Goal: Check status: Check status

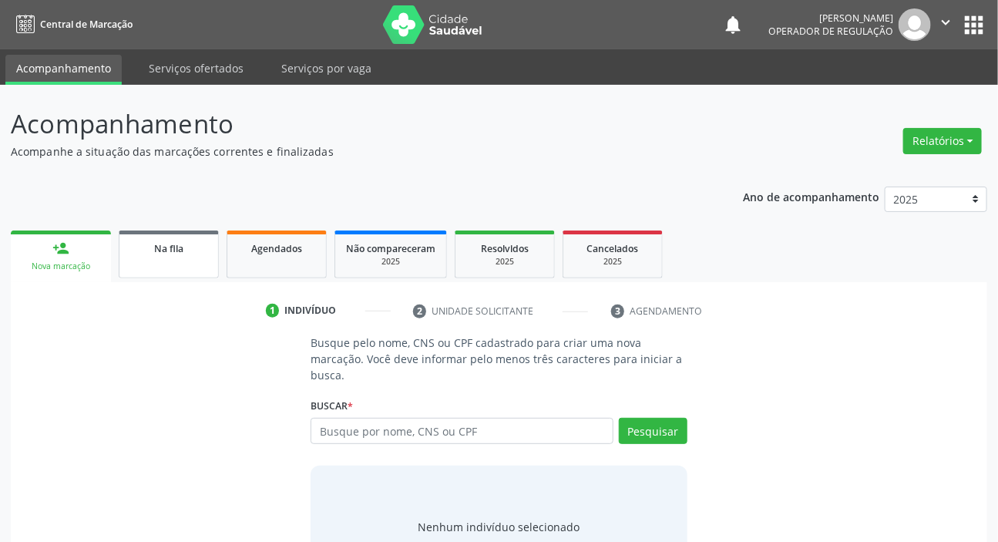
click at [176, 261] on link "Na fila" at bounding box center [169, 254] width 100 height 48
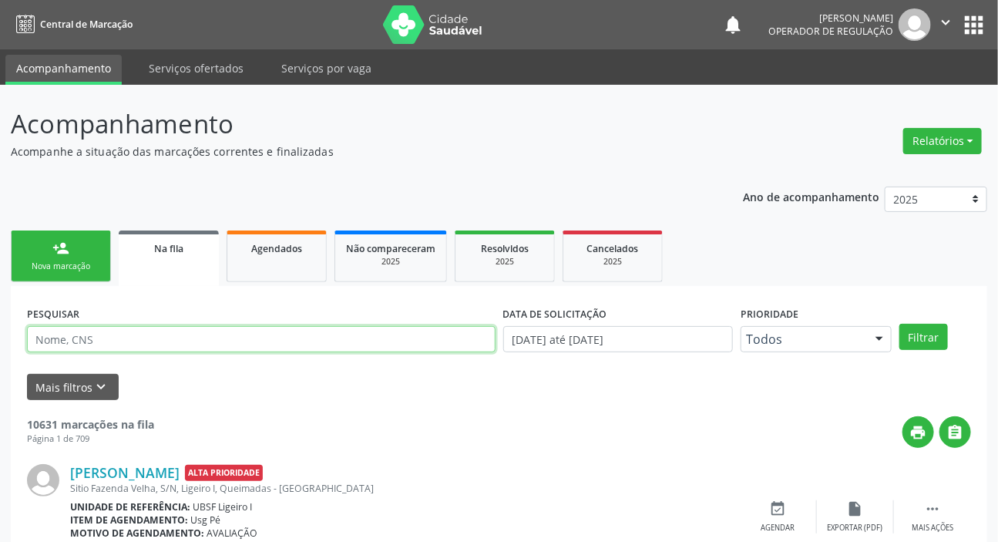
click at [237, 338] on input "text" at bounding box center [261, 339] width 469 height 26
paste input "708 9037 2576 9119"
type input "708 9037 2576 9119"
click at [900, 324] on button "Filtrar" at bounding box center [924, 337] width 49 height 26
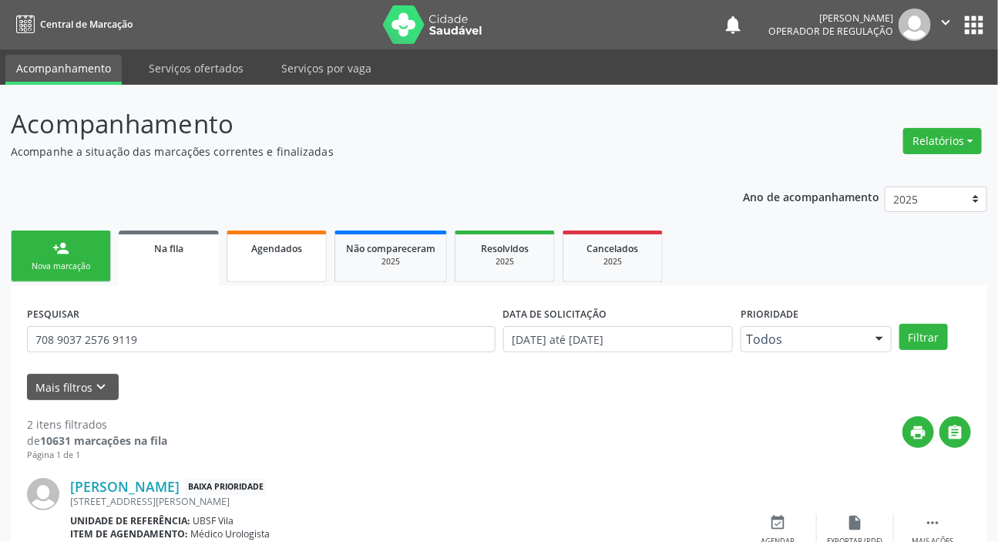
click at [278, 262] on link "Agendados" at bounding box center [277, 256] width 100 height 52
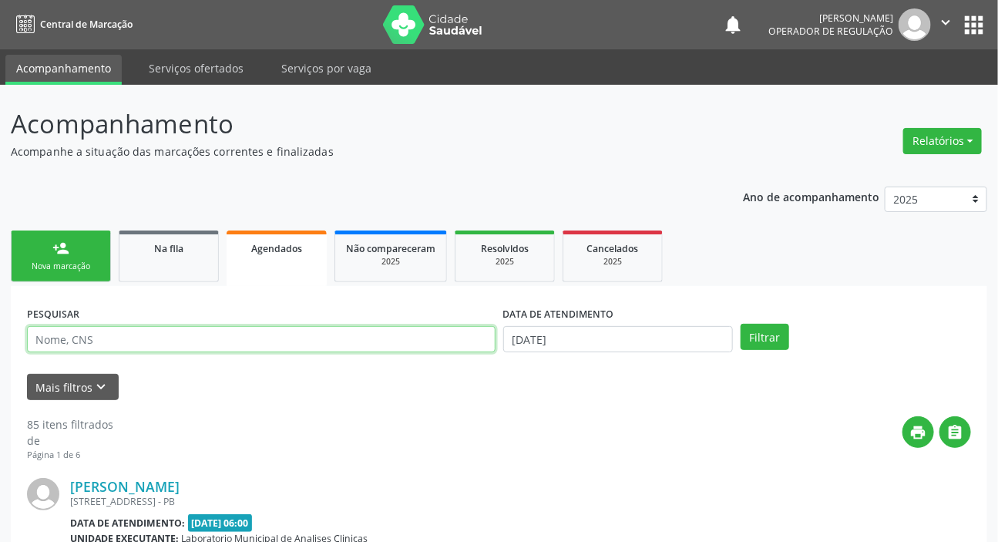
click at [281, 334] on input "text" at bounding box center [261, 339] width 469 height 26
click at [282, 335] on input "text" at bounding box center [261, 339] width 469 height 26
type input "706803755163620"
click at [741, 324] on button "Filtrar" at bounding box center [765, 337] width 49 height 26
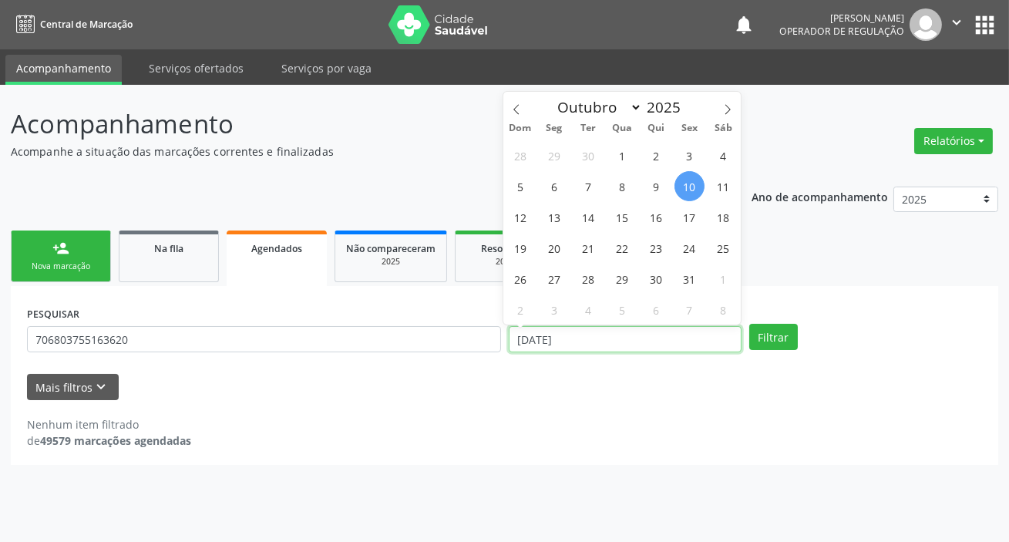
click at [555, 341] on input "[DATE]" at bounding box center [625, 339] width 233 height 26
click at [749, 324] on button "Filtrar" at bounding box center [773, 337] width 49 height 26
click at [799, 324] on div "Filtrar" at bounding box center [865, 337] width 241 height 26
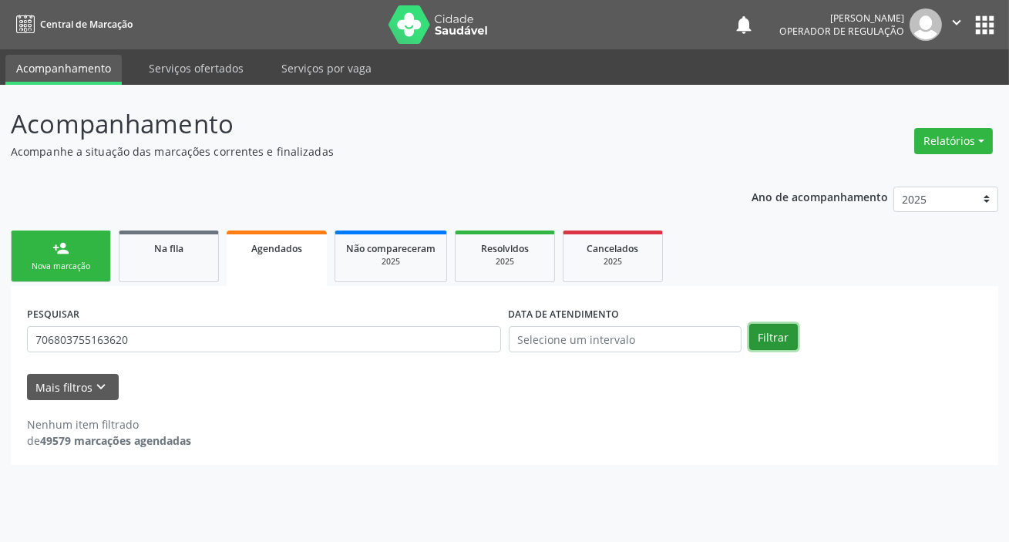
click at [782, 335] on button "Filtrar" at bounding box center [773, 337] width 49 height 26
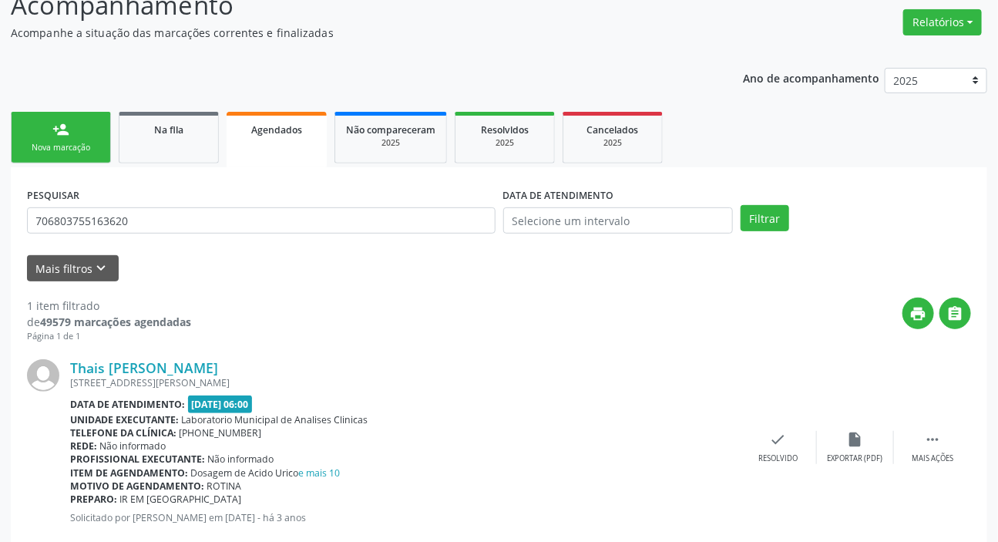
scroll to position [154, 0]
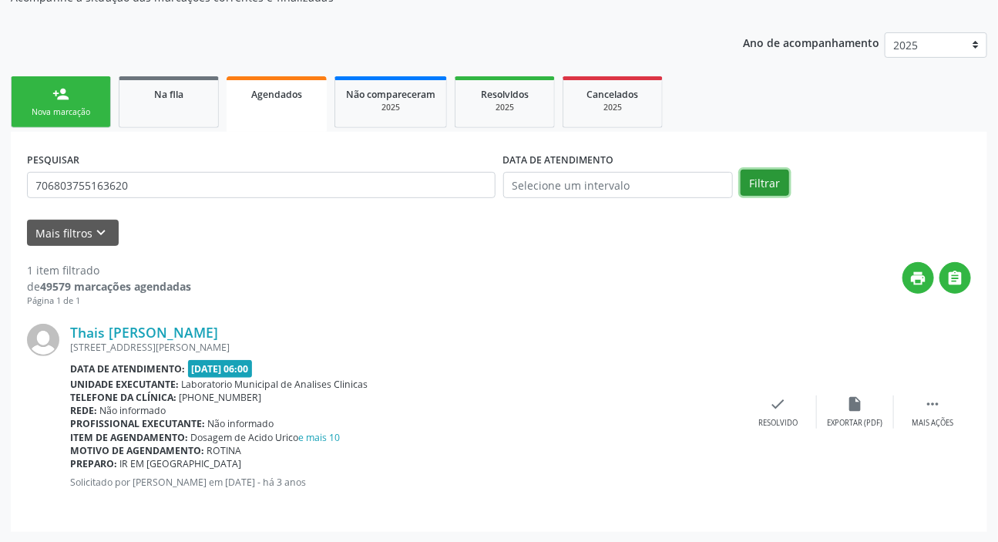
click at [782, 181] on button "Filtrar" at bounding box center [765, 183] width 49 height 26
click at [399, 144] on div "PESQUISAR 706803755163620 DATA DE ATENDIMENTO Filtrar UNIDADE DE REFERÊNCIA Sel…" at bounding box center [499, 332] width 977 height 400
click at [770, 185] on button "Filtrar" at bounding box center [765, 183] width 49 height 26
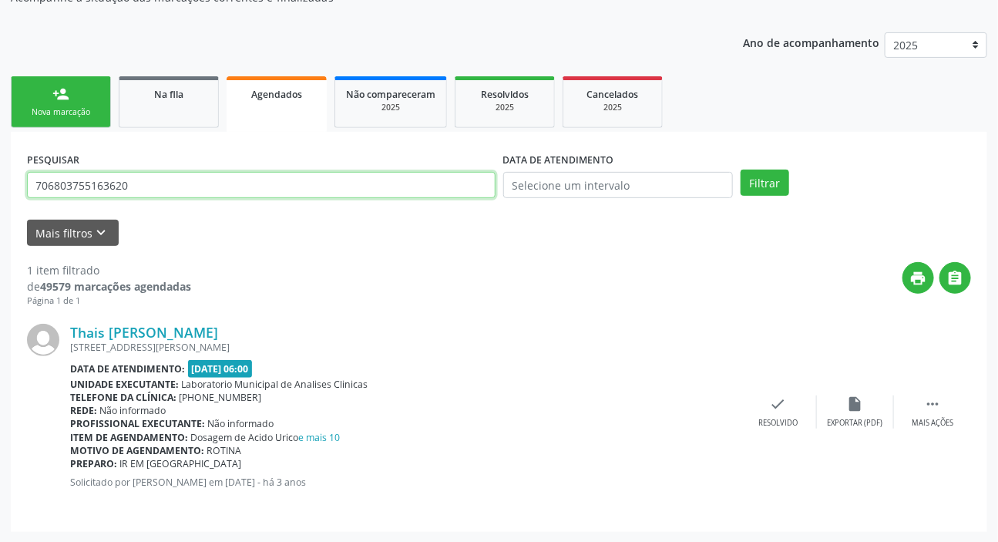
click at [187, 183] on input "706803755163620" at bounding box center [261, 185] width 469 height 26
type input "702402028772929"
click at [741, 170] on button "Filtrar" at bounding box center [765, 183] width 49 height 26
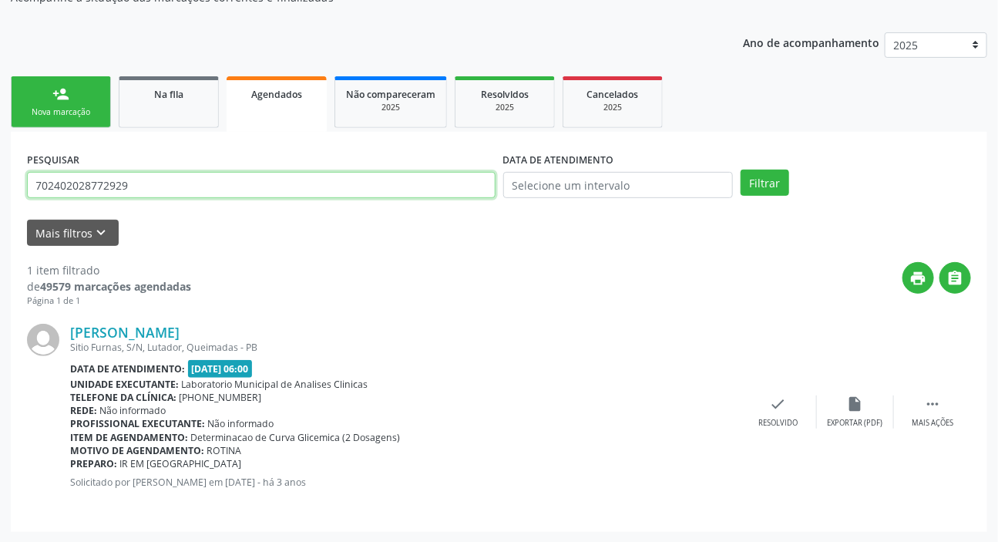
click at [153, 180] on input "702402028772929" at bounding box center [261, 185] width 469 height 26
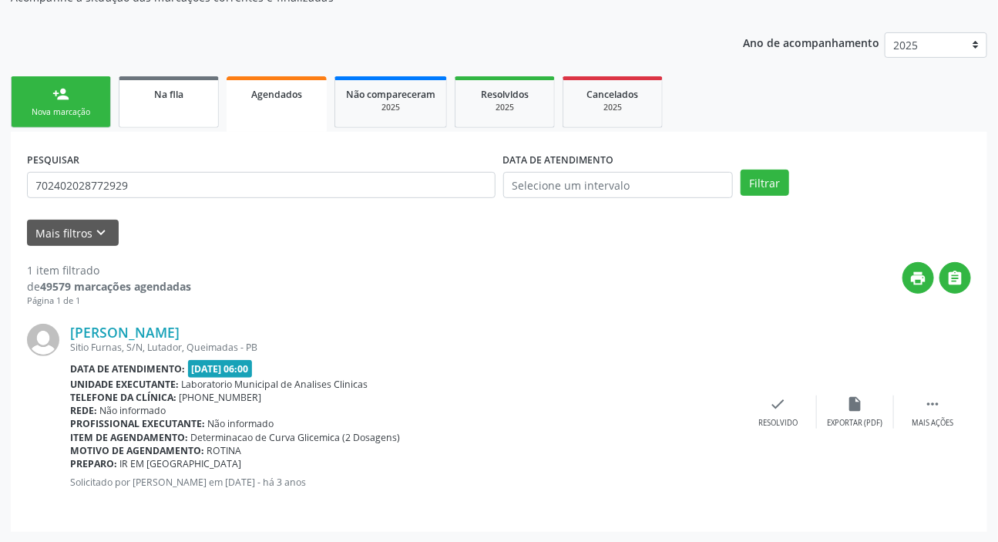
click at [162, 104] on link "Na fila" at bounding box center [169, 102] width 100 height 52
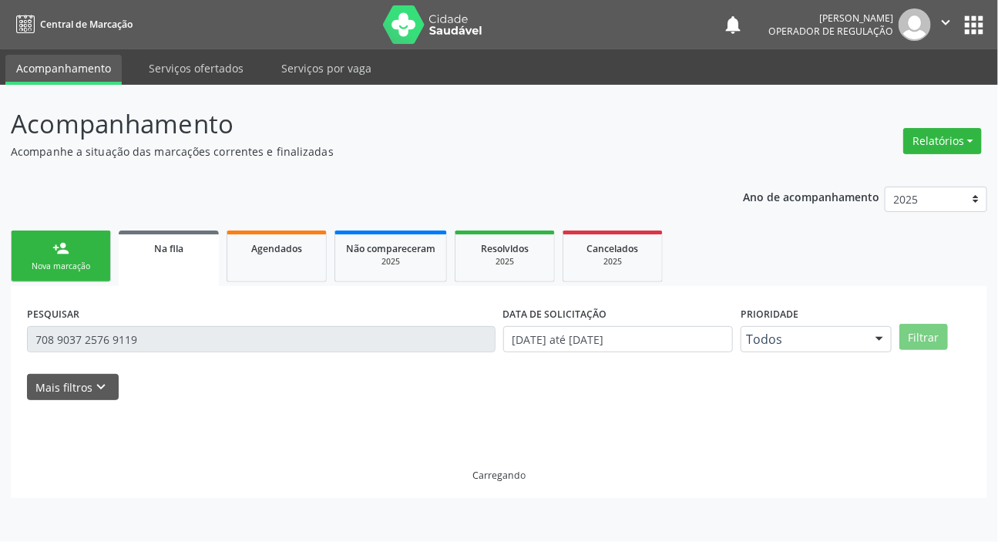
scroll to position [0, 0]
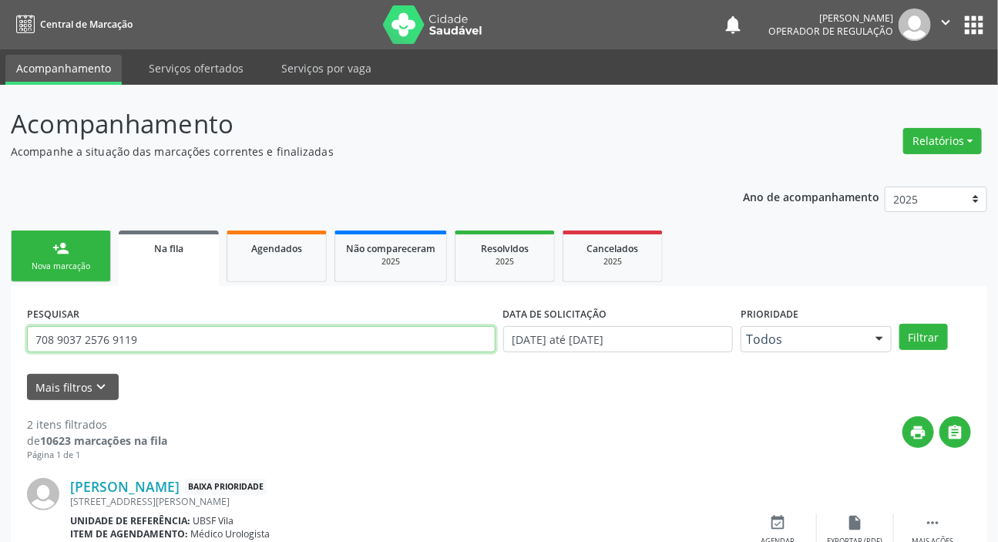
click at [164, 330] on input "708 9037 2576 9119" at bounding box center [261, 339] width 469 height 26
paste input "240202877292"
click at [900, 324] on button "Filtrar" at bounding box center [924, 337] width 49 height 26
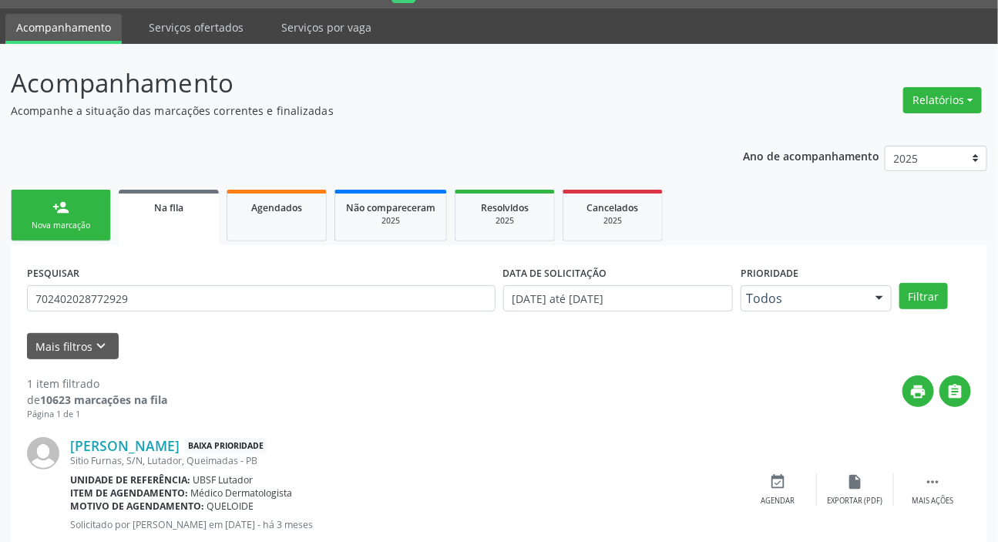
scroll to position [83, 0]
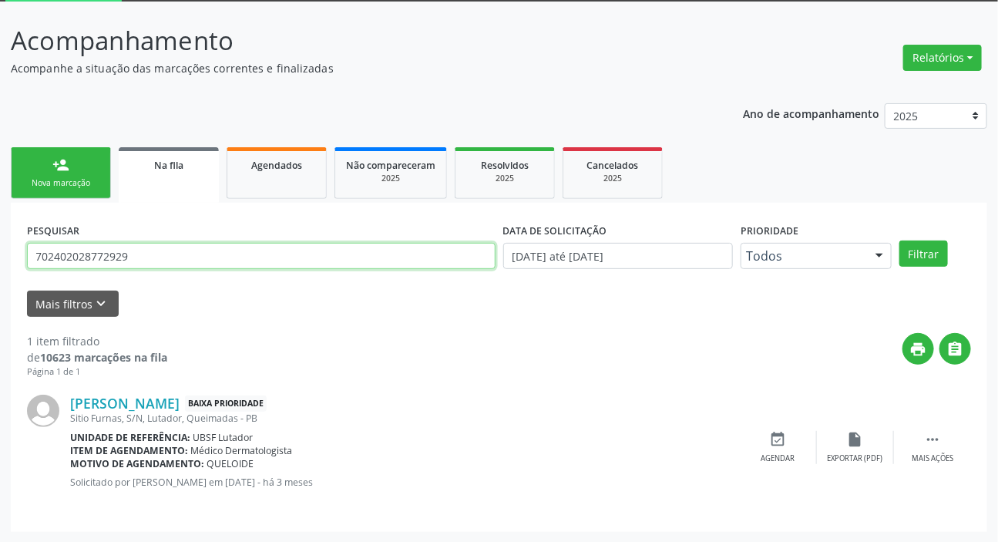
click at [184, 250] on input "702402028772929" at bounding box center [261, 256] width 469 height 26
click at [900, 241] on button "Filtrar" at bounding box center [924, 254] width 49 height 26
click at [103, 256] on input "704009128546870" at bounding box center [261, 256] width 469 height 26
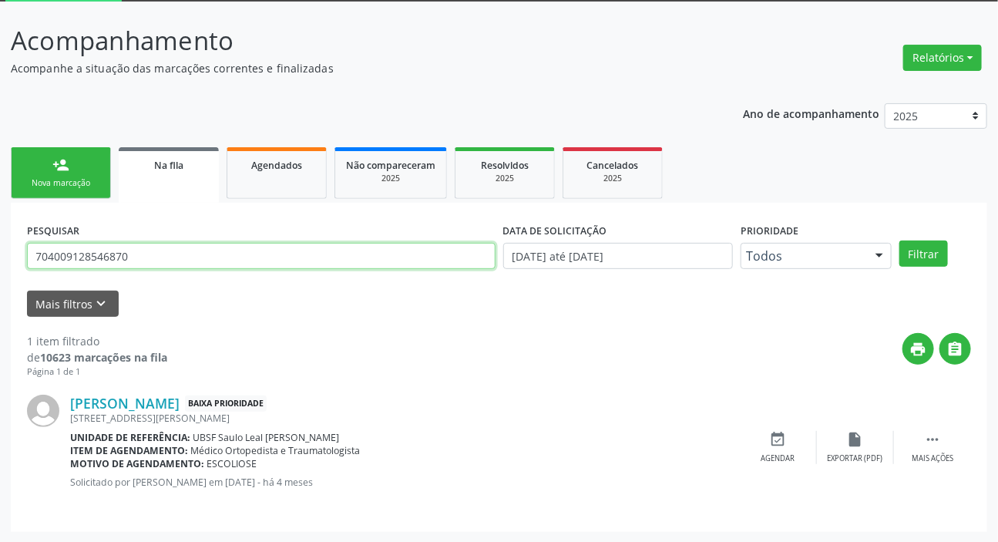
click at [103, 256] on input "704009128546870" at bounding box center [261, 256] width 469 height 26
type input "705009637963052"
click at [900, 241] on button "Filtrar" at bounding box center [924, 254] width 49 height 26
click at [184, 264] on input "705009637963052" at bounding box center [261, 256] width 469 height 26
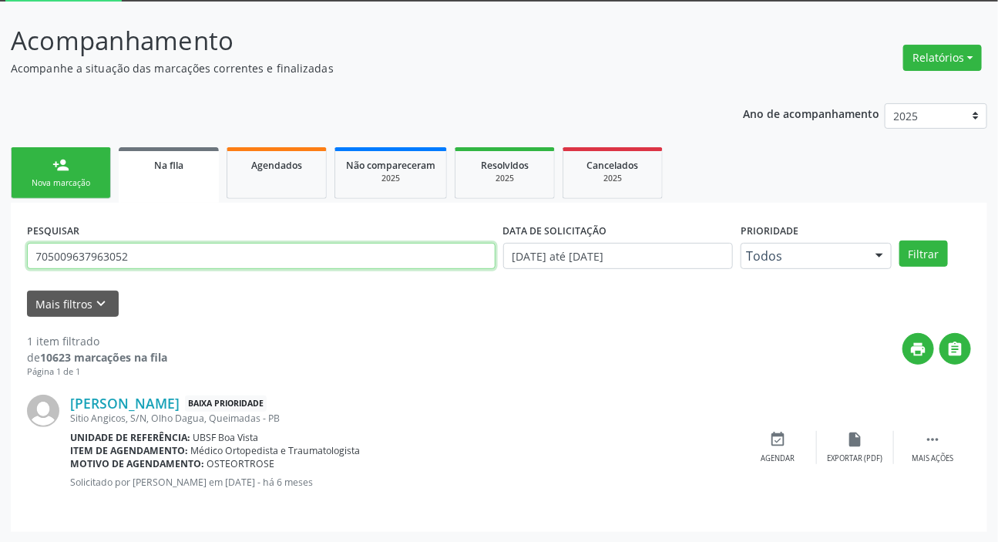
click at [184, 264] on input "705009637963052" at bounding box center [261, 256] width 469 height 26
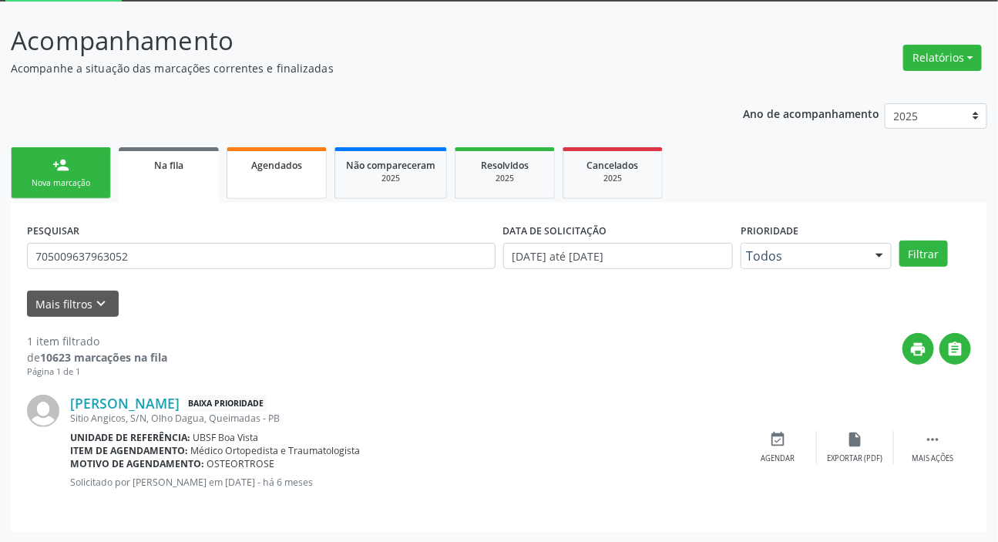
click at [258, 162] on span "Agendados" at bounding box center [276, 165] width 51 height 13
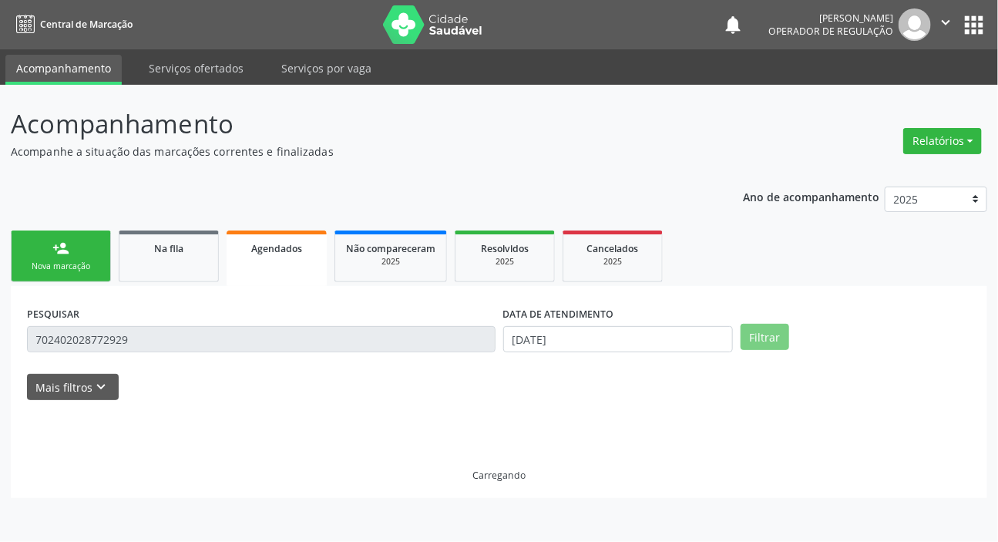
scroll to position [0, 0]
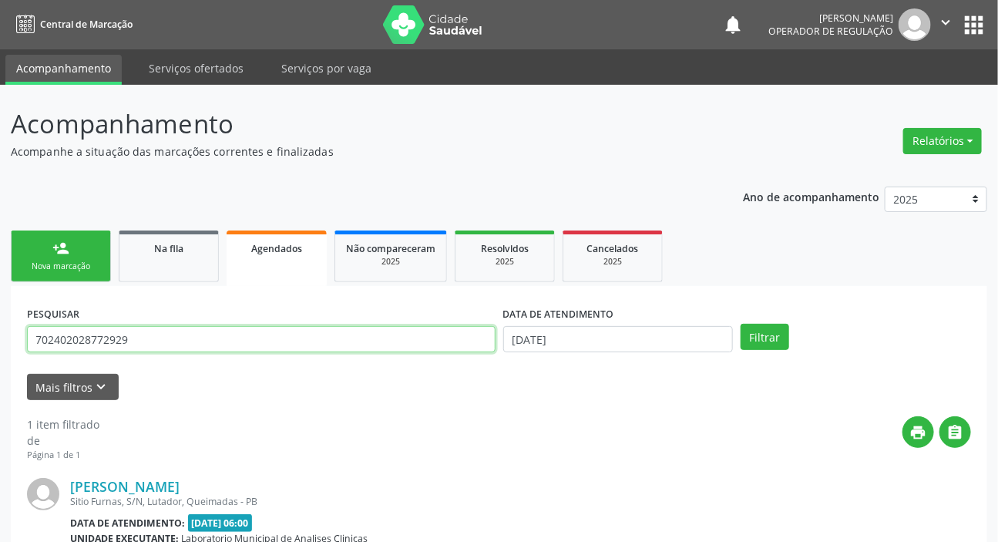
click at [251, 335] on input "702402028772929" at bounding box center [261, 339] width 469 height 26
paste input "5009637963052"
type input "705009637963052"
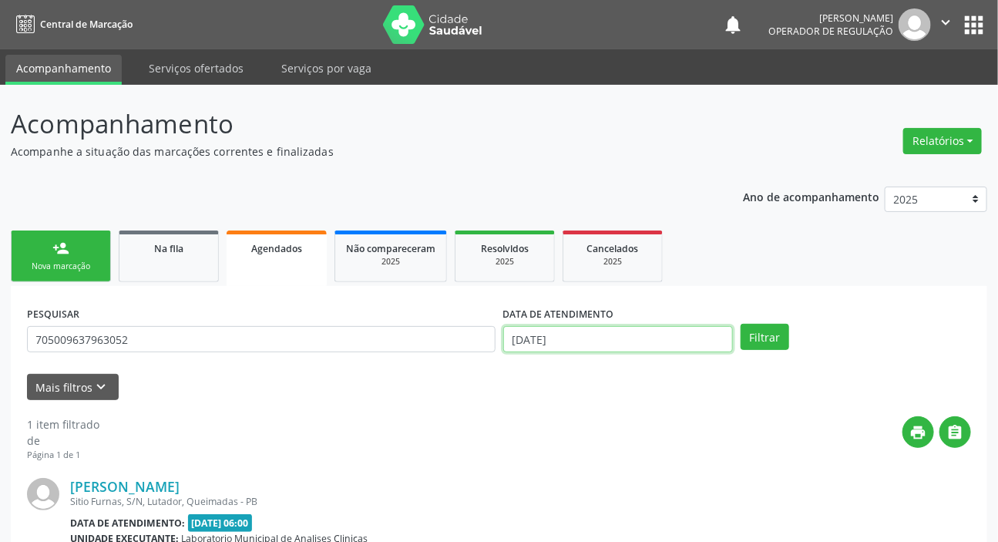
click at [599, 331] on input "[DATE]" at bounding box center [618, 339] width 230 height 26
click at [774, 328] on button "Filtrar" at bounding box center [765, 337] width 49 height 26
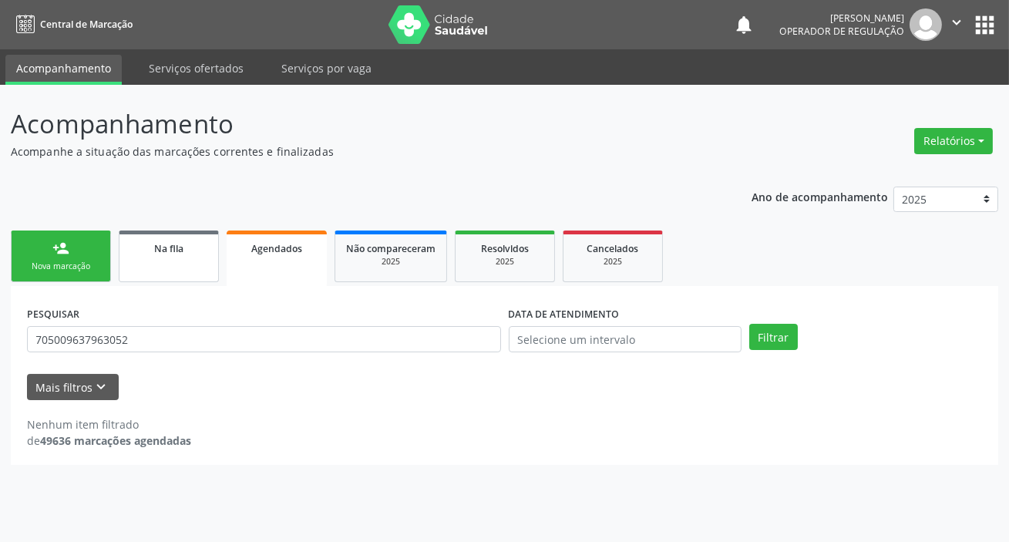
click at [154, 244] on span "Na fila" at bounding box center [168, 248] width 29 height 13
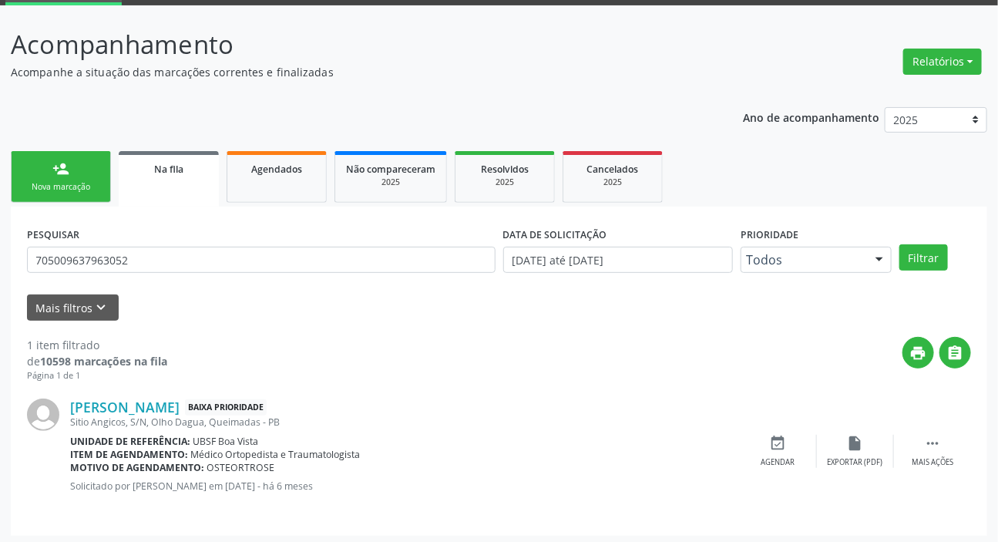
scroll to position [83, 0]
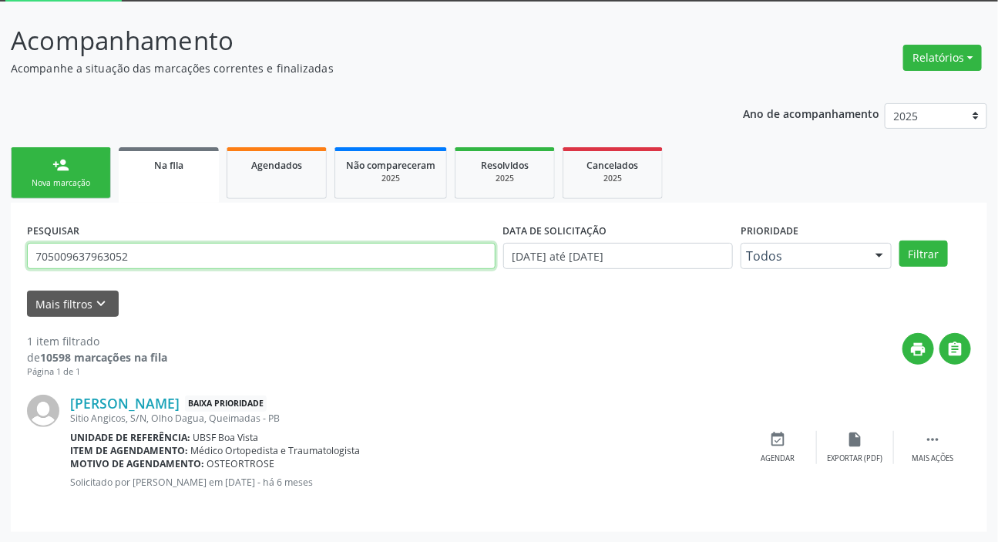
click at [231, 259] on input "705009637963052" at bounding box center [261, 256] width 469 height 26
click at [231, 257] on input "705009637963052" at bounding box center [261, 256] width 469 height 26
click at [231, 256] on input "705009637963052" at bounding box center [261, 256] width 469 height 26
click at [233, 254] on input "705009637963052" at bounding box center [261, 256] width 469 height 26
click at [240, 251] on input "705009637963052" at bounding box center [261, 256] width 469 height 26
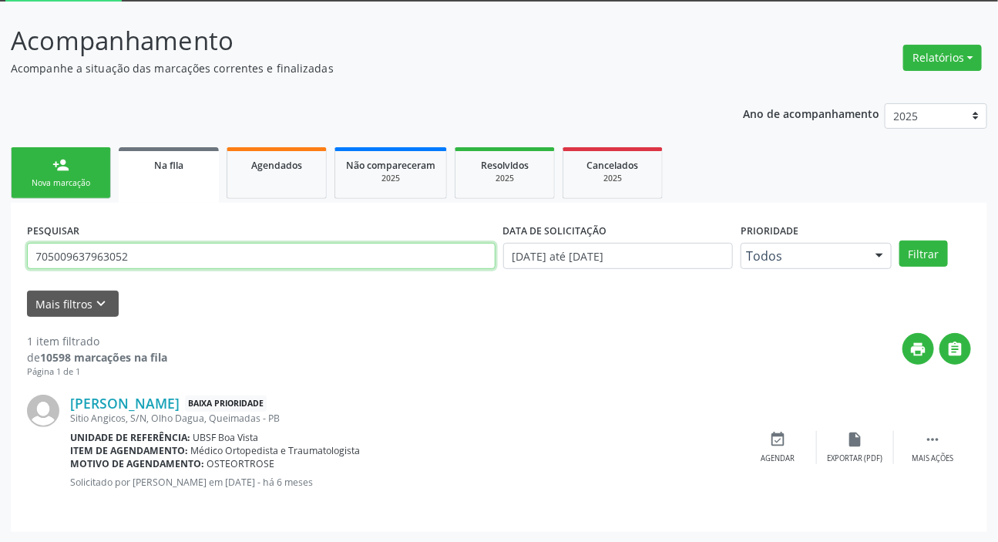
click at [240, 251] on input "705009637963052" at bounding box center [261, 256] width 469 height 26
drag, startPoint x: 242, startPoint y: 254, endPoint x: 234, endPoint y: 260, distance: 9.4
click at [239, 257] on input "705009637963052" at bounding box center [261, 256] width 469 height 26
click at [62, 251] on input "705009637963052" at bounding box center [261, 256] width 469 height 26
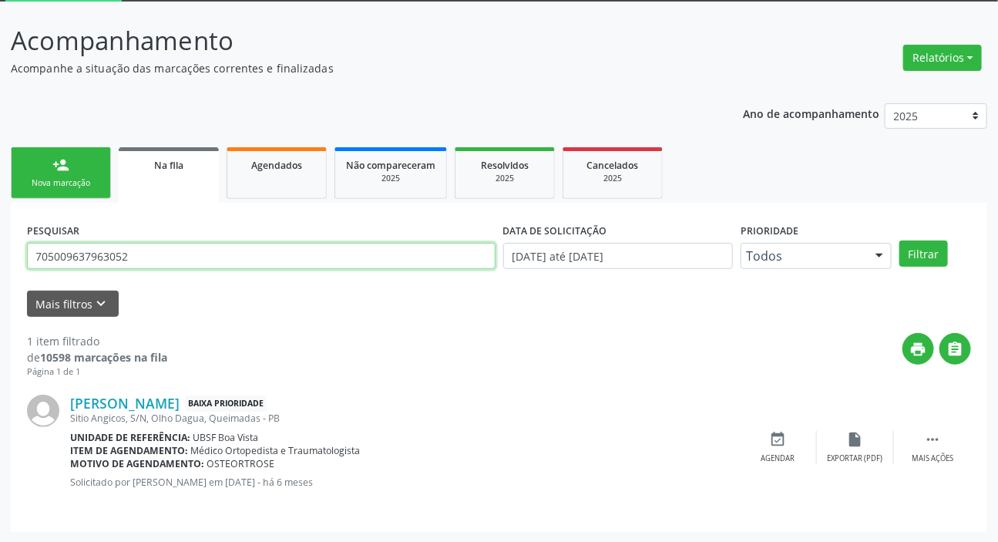
click at [62, 251] on input "705009637963052" at bounding box center [261, 256] width 469 height 26
type input "703000823833975"
click at [900, 241] on button "Filtrar" at bounding box center [924, 254] width 49 height 26
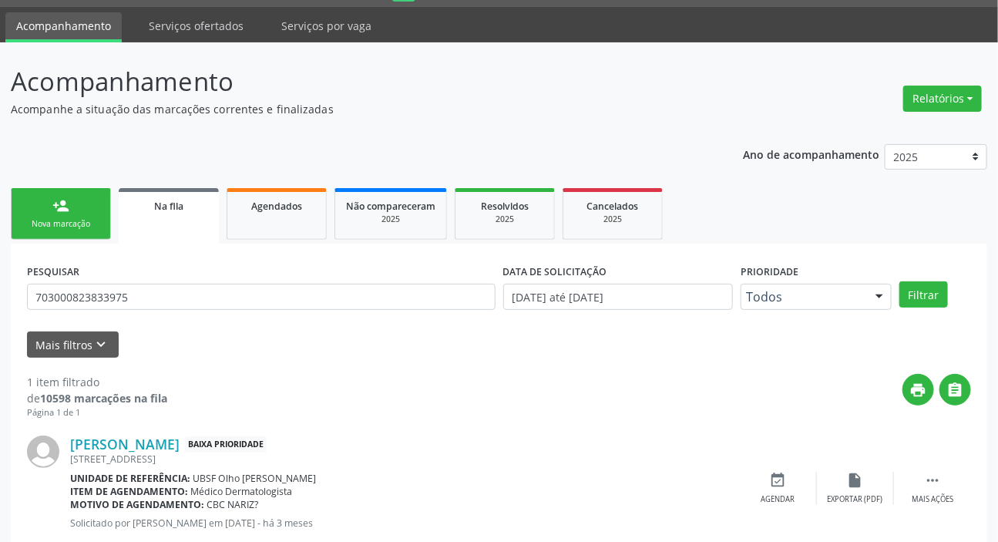
scroll to position [0, 0]
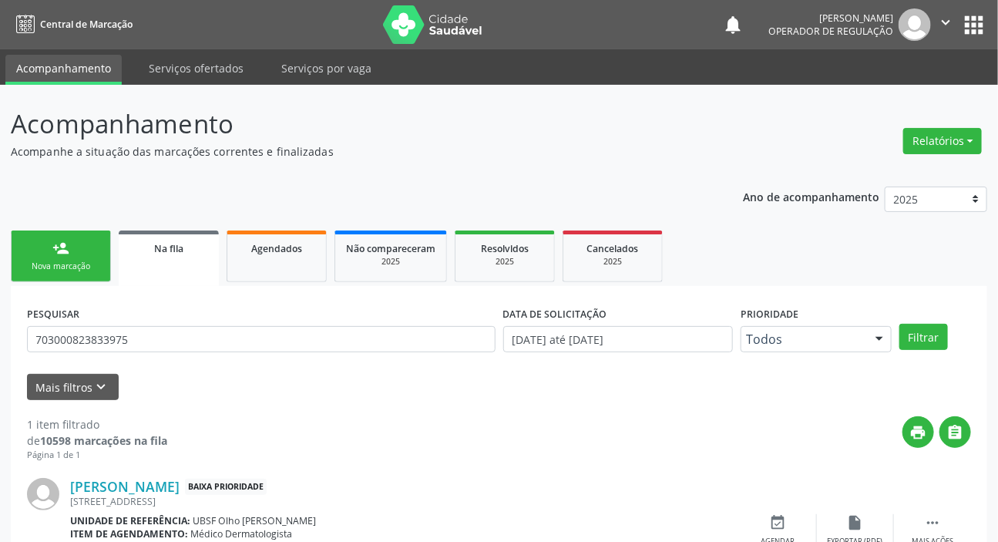
click at [979, 29] on button "apps" at bounding box center [973, 25] width 27 height 27
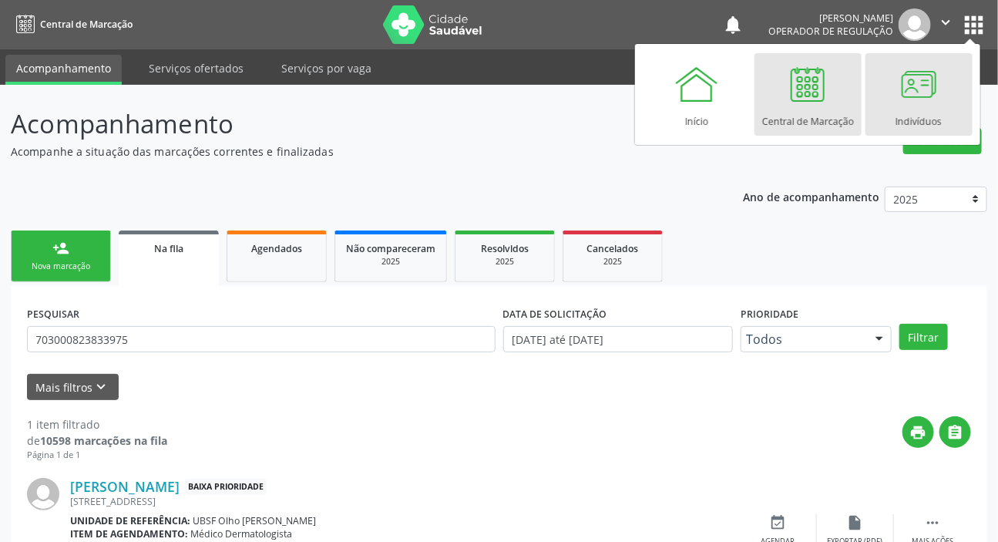
click at [913, 94] on div at bounding box center [919, 84] width 46 height 46
